Goal: Check status: Check status

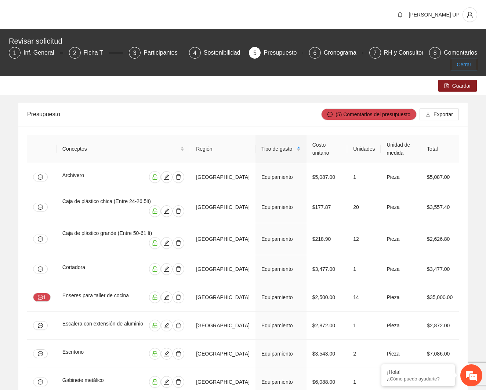
click at [475, 64] on button "Cerrar" at bounding box center [464, 65] width 26 height 12
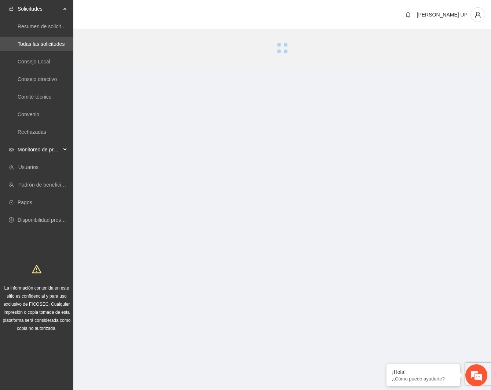
click at [46, 147] on span "Monitoreo de proyectos" at bounding box center [39, 149] width 43 height 15
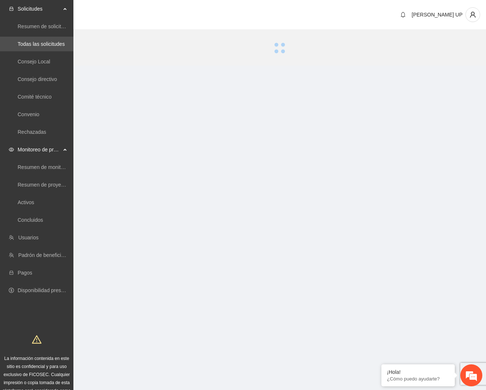
click at [48, 194] on ul "Resumen de monitoreo Resumen de proyectos aprobados Activos Concluidos" at bounding box center [36, 194] width 73 height 70
click at [34, 204] on link "Activos" at bounding box center [26, 203] width 17 height 6
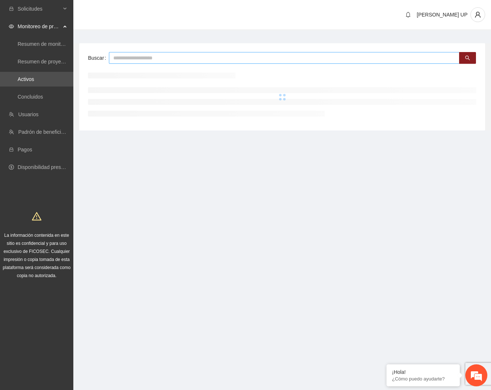
drag, startPoint x: 174, startPoint y: 48, endPoint x: 171, endPoint y: 56, distance: 8.5
click at [171, 54] on div "Buscar" at bounding box center [282, 86] width 406 height 87
click at [171, 56] on input "text" at bounding box center [284, 58] width 351 height 12
type input "***"
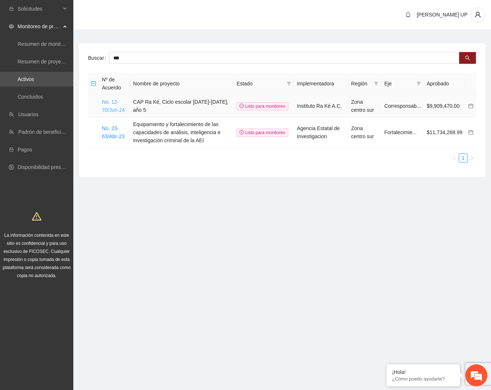
click at [117, 105] on link "No. 12-70/Jun-24" at bounding box center [113, 106] width 23 height 14
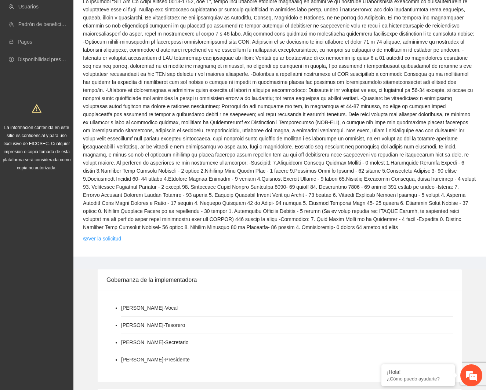
scroll to position [110, 0]
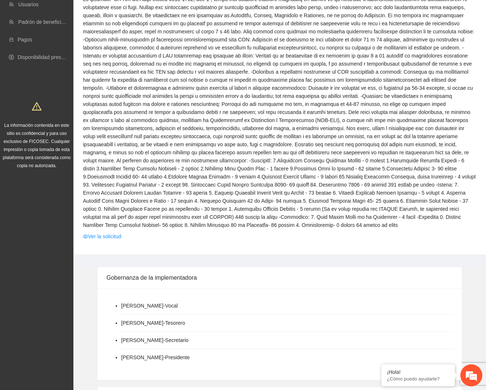
click at [110, 232] on td at bounding box center [280, 113] width 394 height 237
click at [110, 240] on link "Ver la solicitud" at bounding box center [102, 237] width 38 height 8
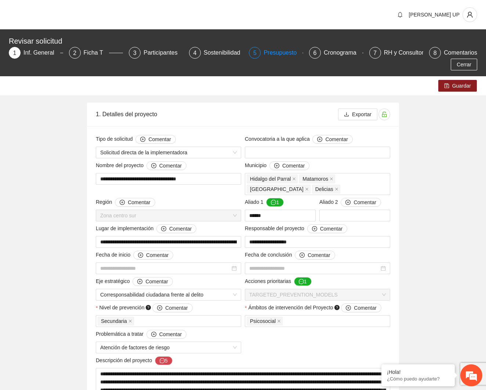
type input "**********"
click at [378, 48] on div "7" at bounding box center [375, 53] width 12 height 12
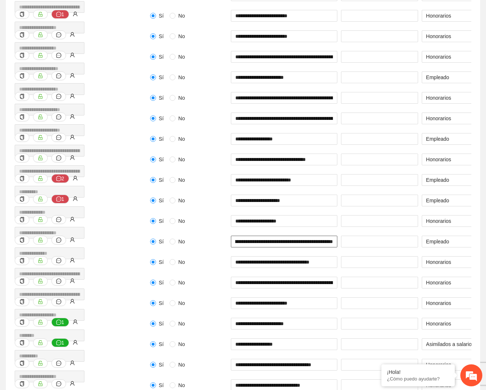
scroll to position [0, 45]
drag, startPoint x: 318, startPoint y: 245, endPoint x: 349, endPoint y: 251, distance: 30.9
drag, startPoint x: 259, startPoint y: 247, endPoint x: 361, endPoint y: 246, distance: 102.7
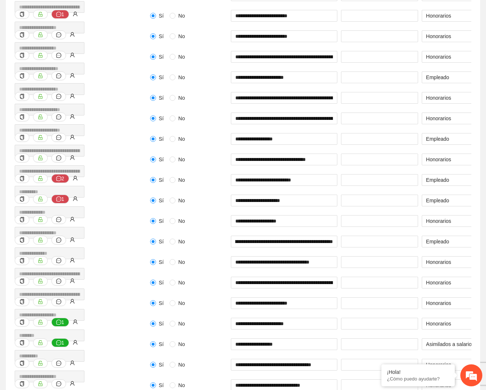
scroll to position [0, 0]
click at [307, 241] on input "**********" at bounding box center [284, 242] width 106 height 12
click at [311, 244] on input "**********" at bounding box center [284, 242] width 106 height 12
drag, startPoint x: 313, startPoint y: 244, endPoint x: 367, endPoint y: 242, distance: 53.6
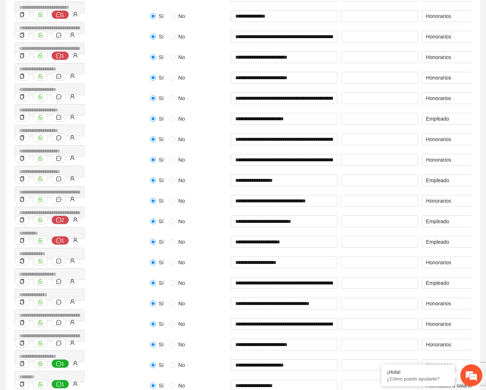
scroll to position [477, 0]
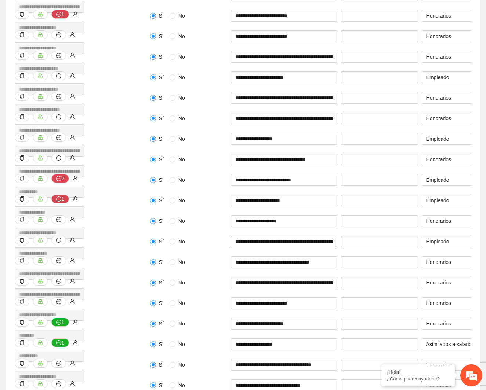
click at [298, 243] on input "**********" at bounding box center [284, 242] width 106 height 12
drag, startPoint x: 298, startPoint y: 243, endPoint x: 364, endPoint y: 241, distance: 65.3
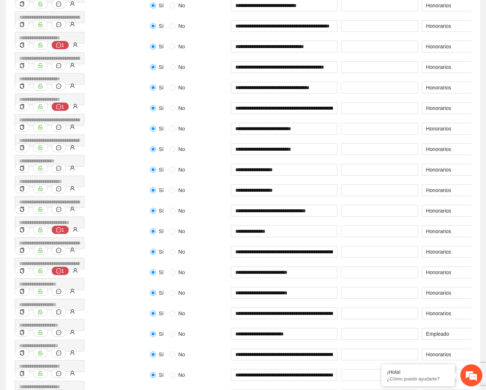
scroll to position [0, 0]
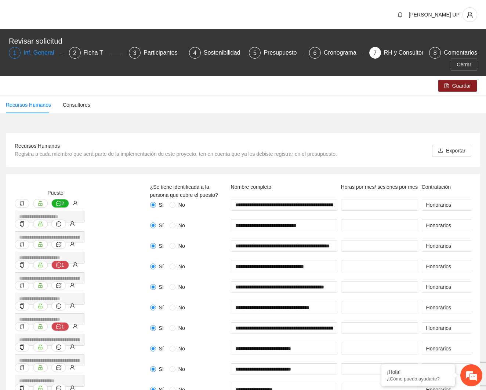
click at [22, 52] on div "1 Inf. General" at bounding box center [36, 53] width 54 height 12
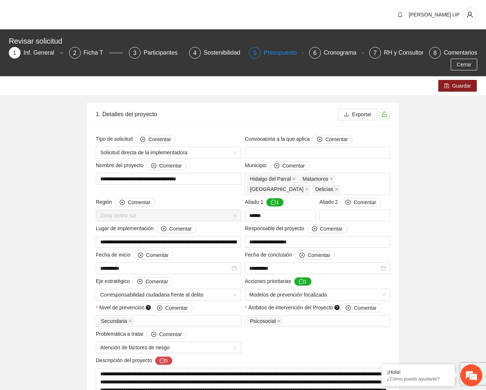
click at [264, 57] on div "Presupuesto" at bounding box center [282, 53] width 39 height 12
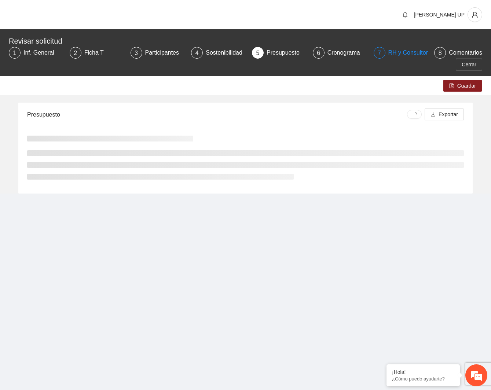
click at [385, 54] on div "7" at bounding box center [380, 53] width 12 height 12
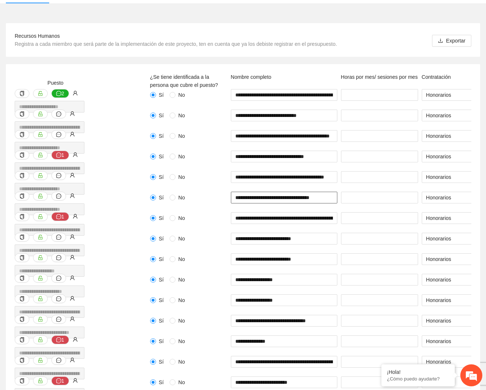
scroll to position [482, 0]
